Goal: Find specific page/section: Find specific page/section

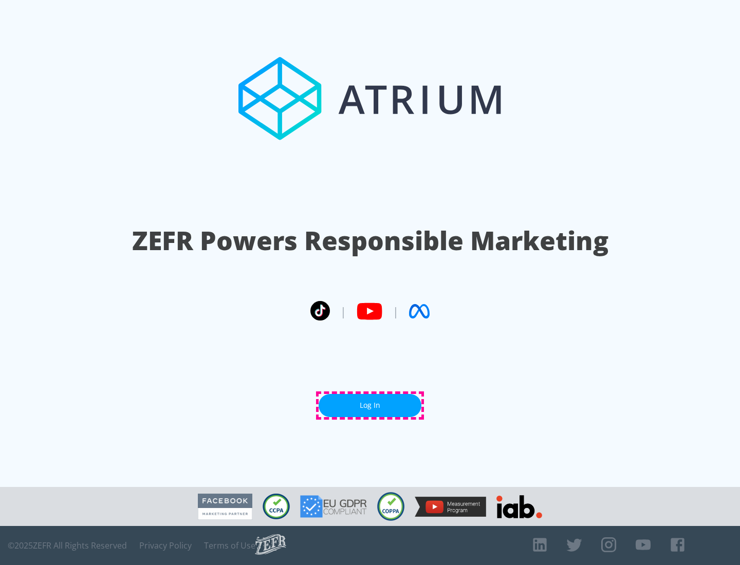
click at [370, 406] on link "Log In" at bounding box center [370, 405] width 103 height 23
